Goal: Find specific page/section: Locate a particular part of the current website

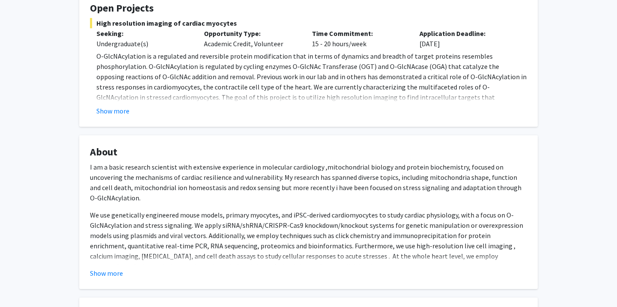
scroll to position [208, 0]
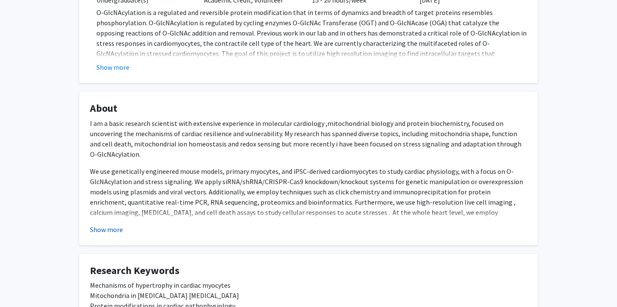
click at [107, 230] on button "Show more" at bounding box center [106, 230] width 33 height 10
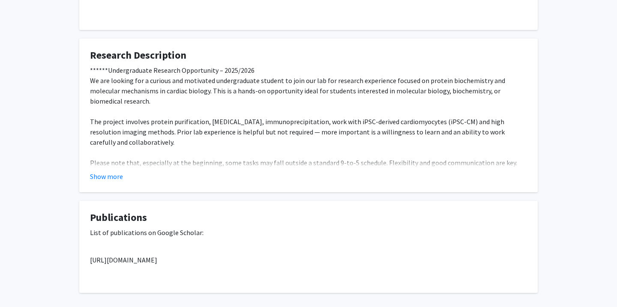
scroll to position [615, 0]
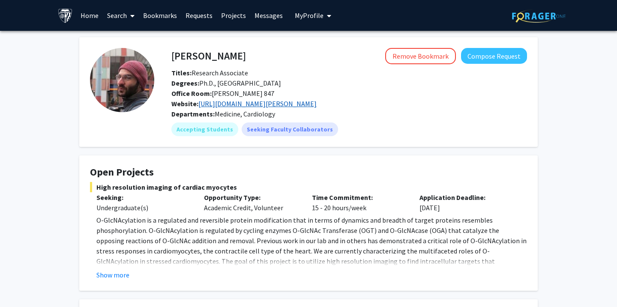
click at [252, 104] on link "[URL][DOMAIN_NAME][PERSON_NAME]" at bounding box center [258, 103] width 118 height 9
click at [249, 105] on link "[URL][DOMAIN_NAME][PERSON_NAME]" at bounding box center [258, 103] width 118 height 9
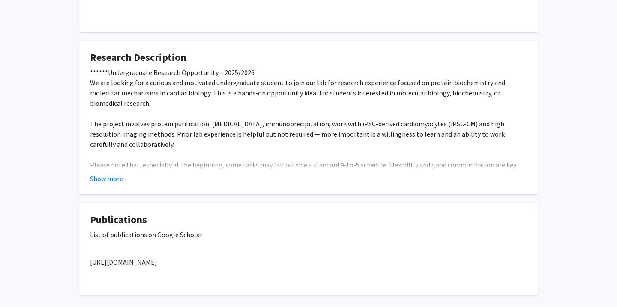
scroll to position [601, 0]
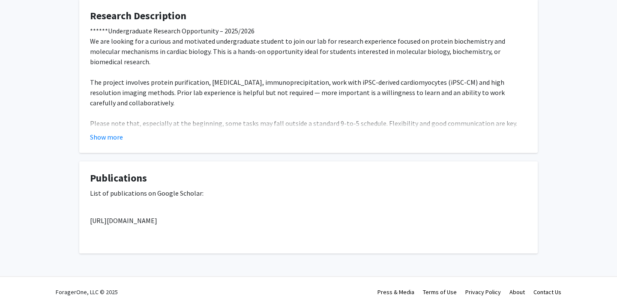
drag, startPoint x: 90, startPoint y: 222, endPoint x: 346, endPoint y: 216, distance: 255.6
click at [346, 216] on p "[URL][DOMAIN_NAME]" at bounding box center [308, 221] width 437 height 10
drag, startPoint x: 89, startPoint y: 221, endPoint x: 522, endPoint y: 226, distance: 433.6
click at [523, 226] on fg-card "Publications List of publications on Google Scholar: [URL][DOMAIN_NAME]" at bounding box center [308, 208] width 459 height 92
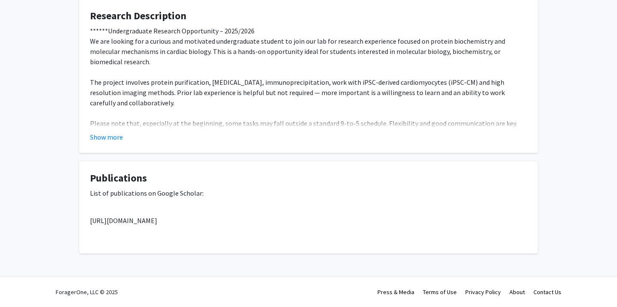
copy p "[URL][DOMAIN_NAME]"
